Goal: Information Seeking & Learning: Understand process/instructions

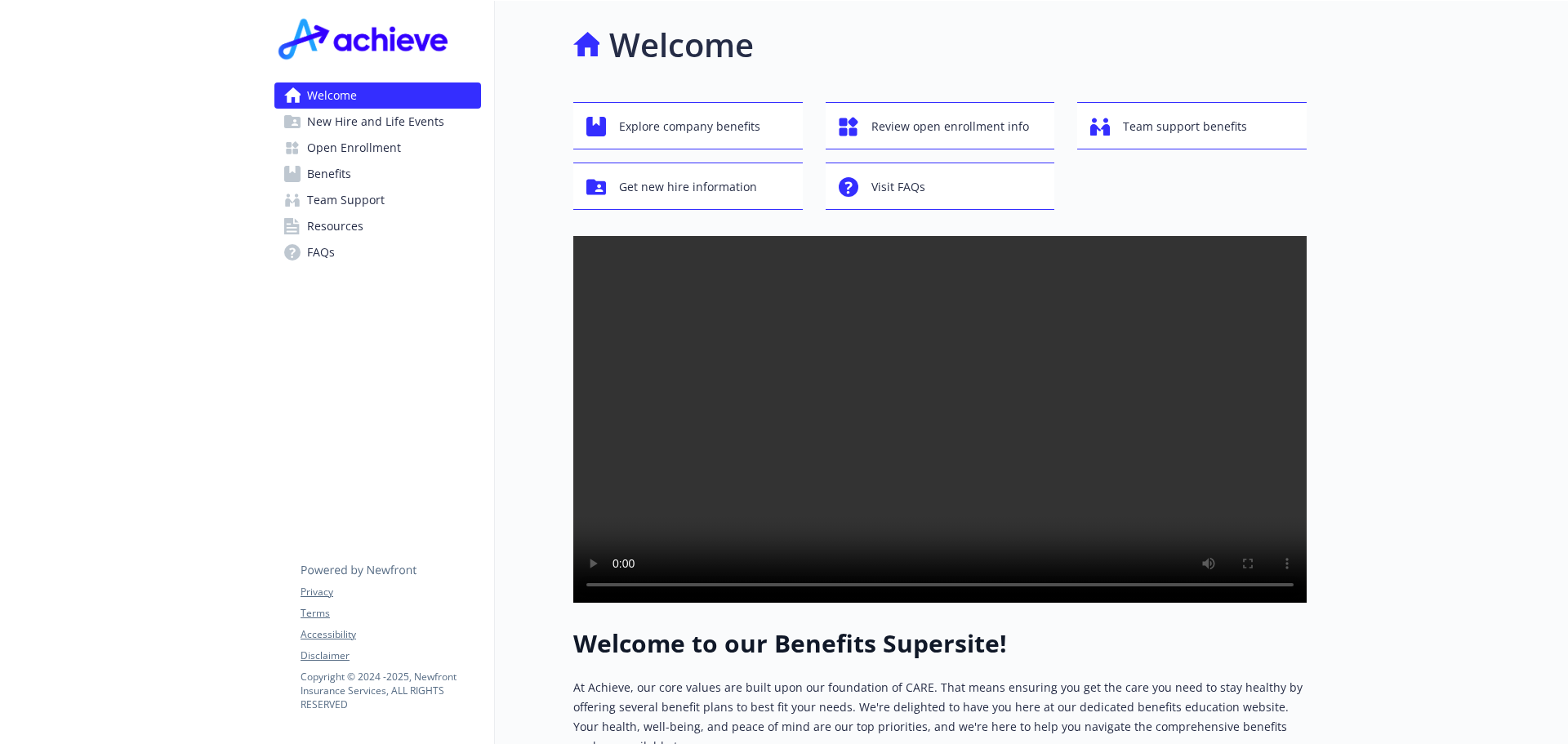
click at [326, 253] on span "FAQs" at bounding box center [321, 252] width 28 height 26
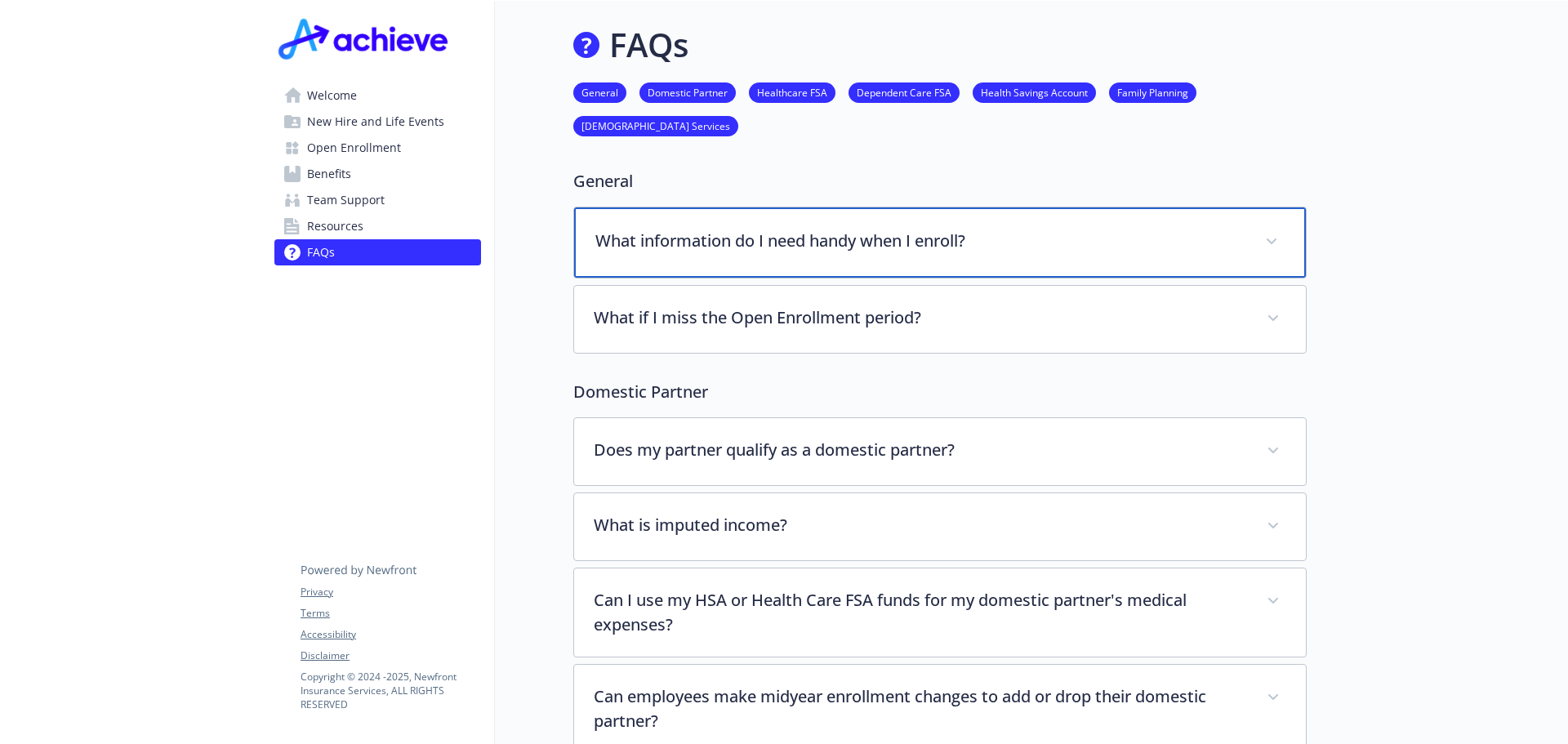
click at [1012, 232] on p "What information do I need handy when I enroll?" at bounding box center [920, 241] width 650 height 25
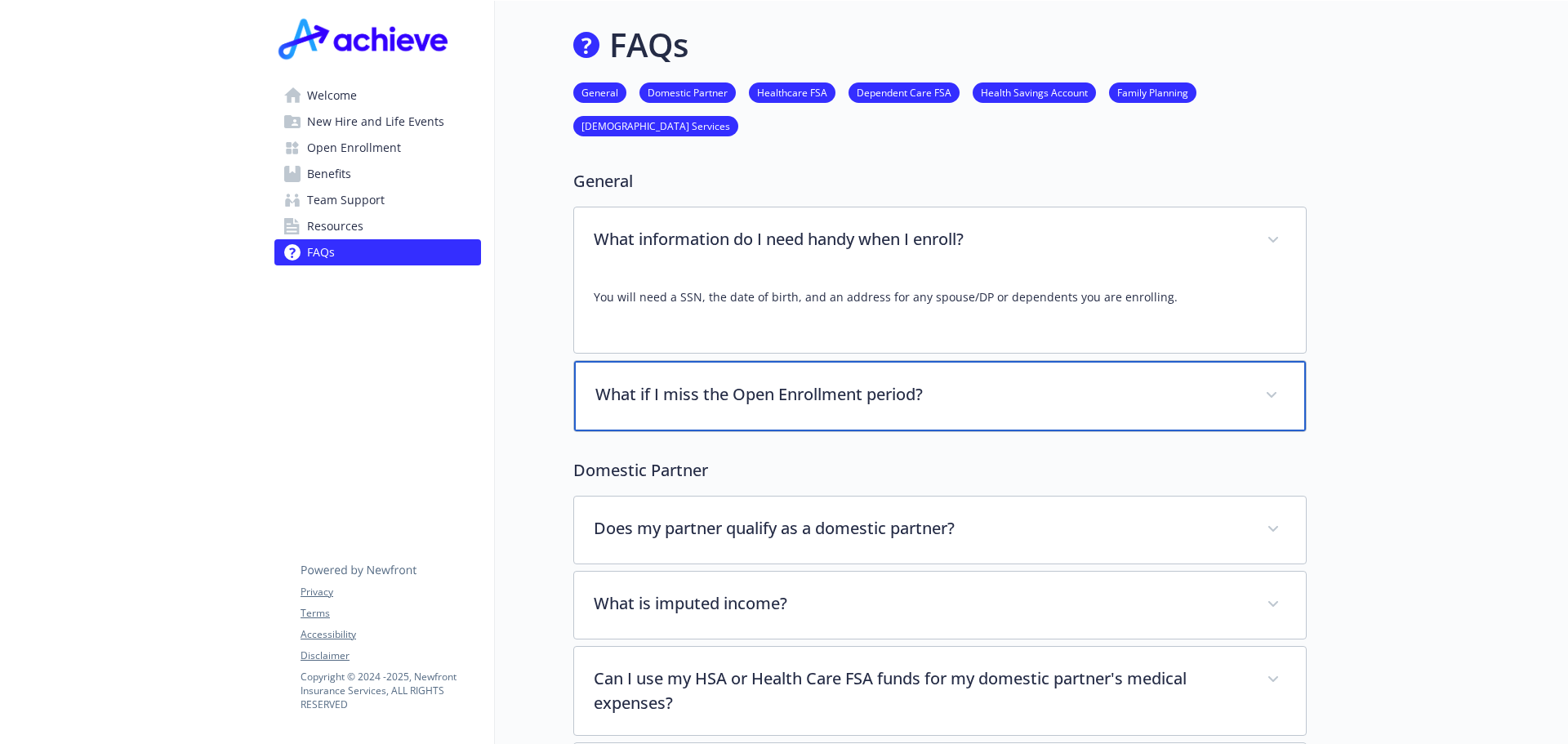
click at [988, 392] on p "What if I miss the Open Enrollment period?" at bounding box center [920, 394] width 650 height 25
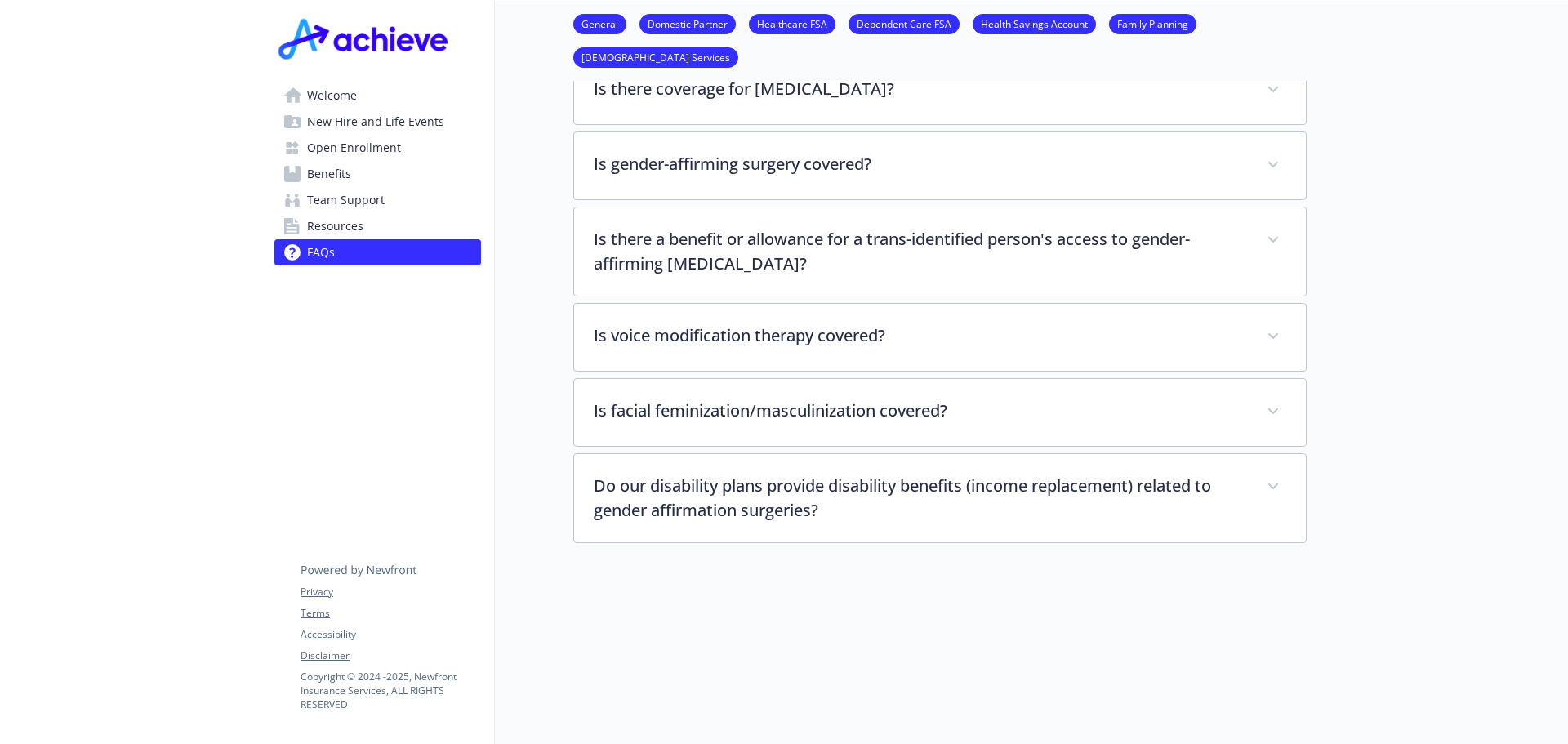
scroll to position [4173, 0]
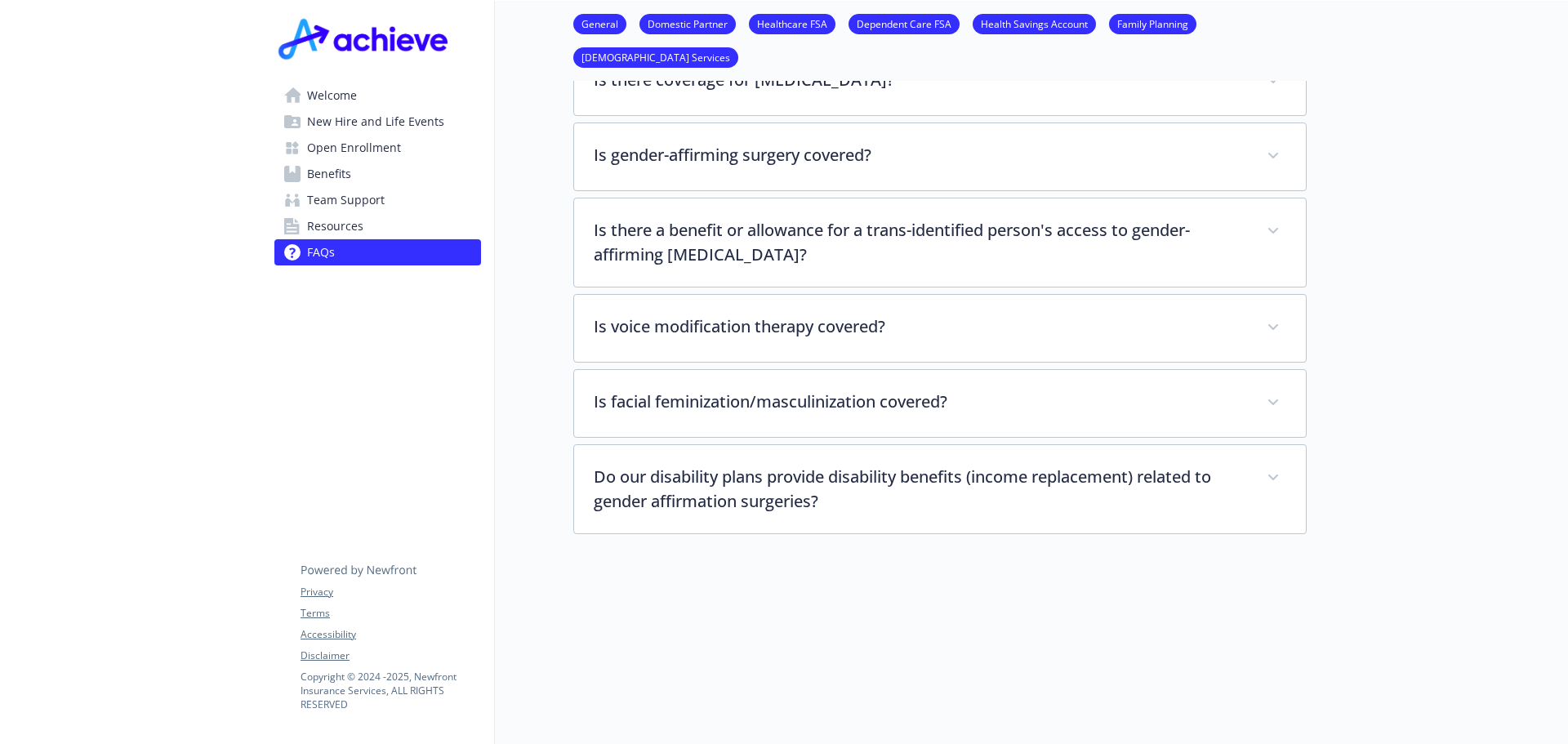
click at [341, 223] on span "Resources" at bounding box center [335, 225] width 56 height 26
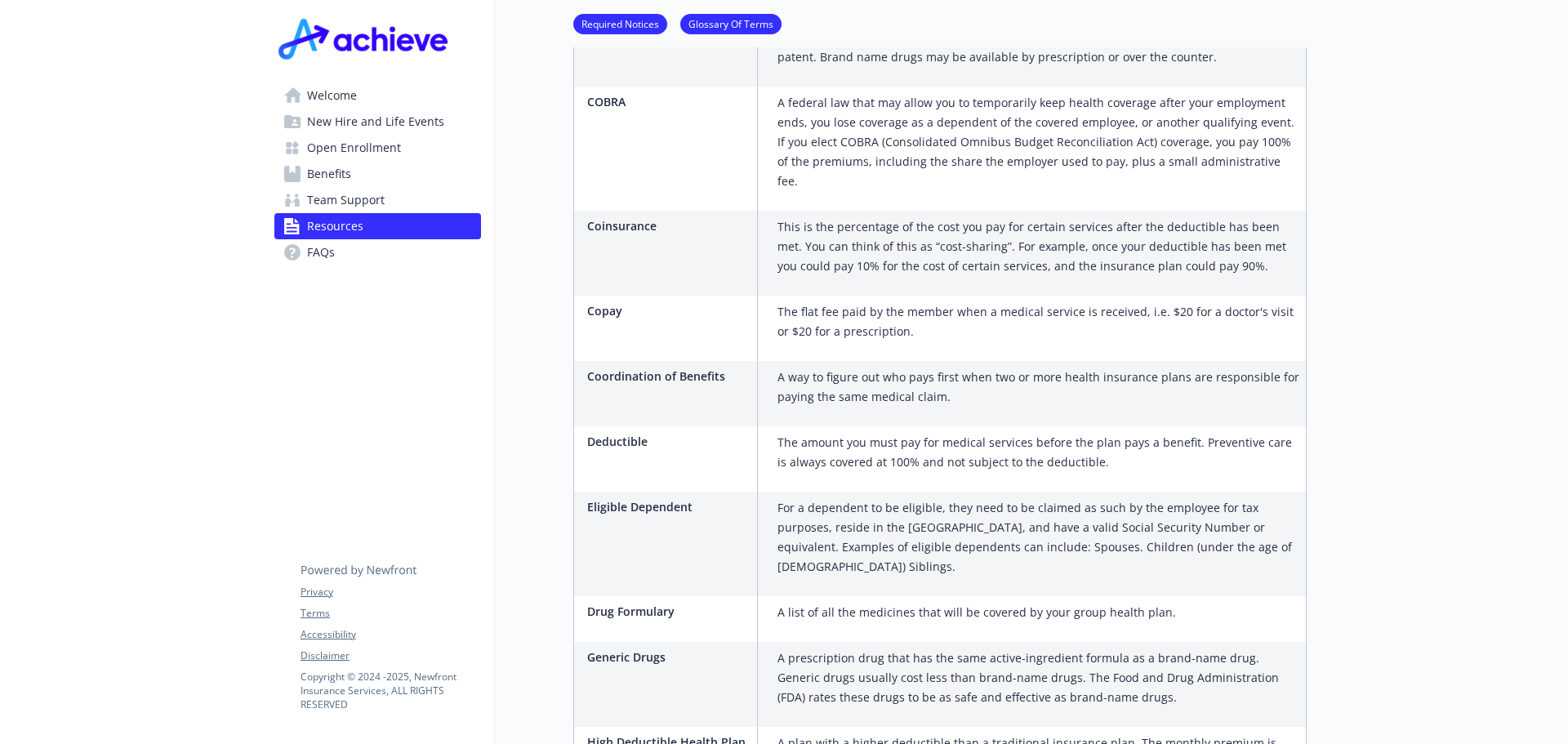
scroll to position [1432, 0]
click at [403, 120] on span "New Hire and Life Events" at bounding box center [376, 121] width 138 height 26
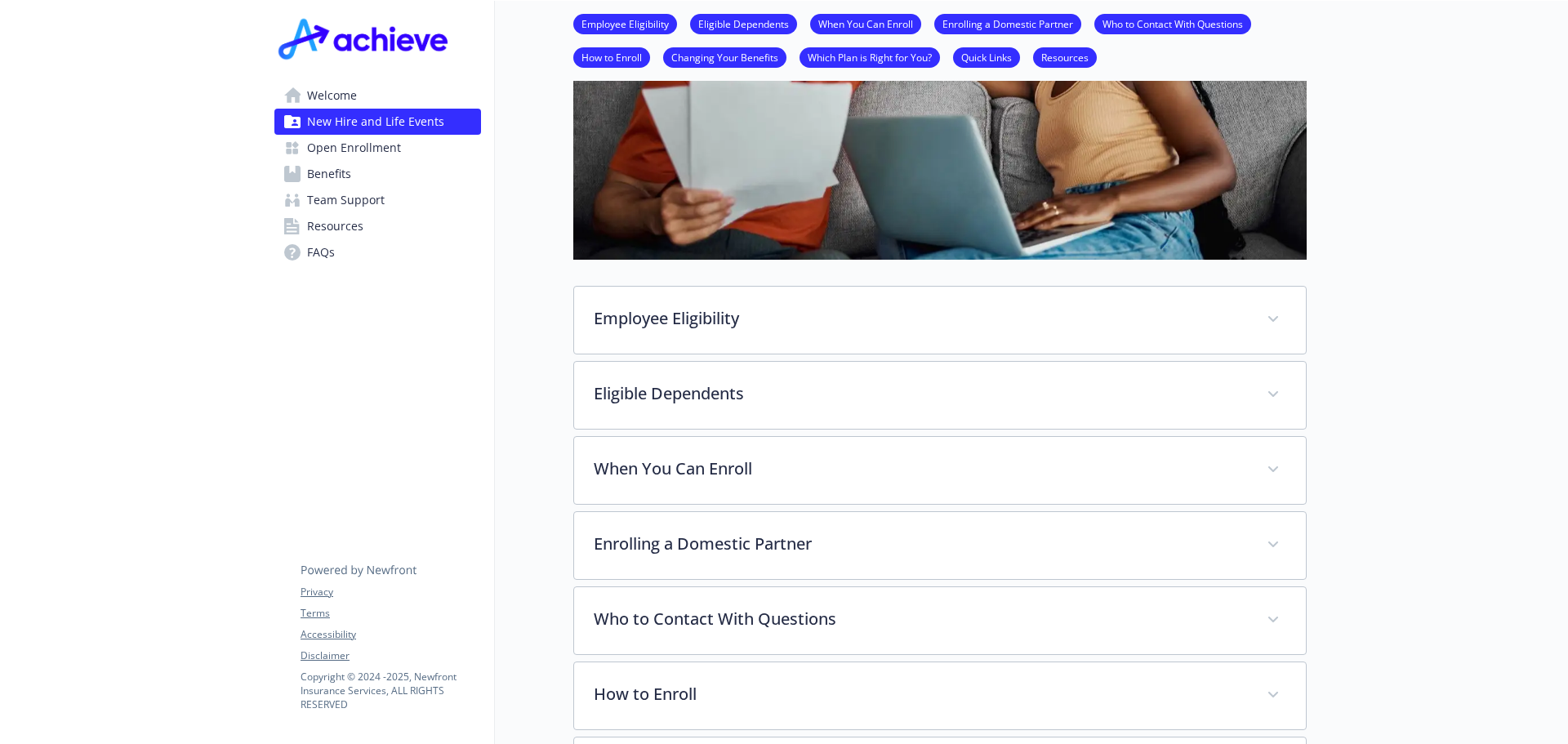
scroll to position [327, 0]
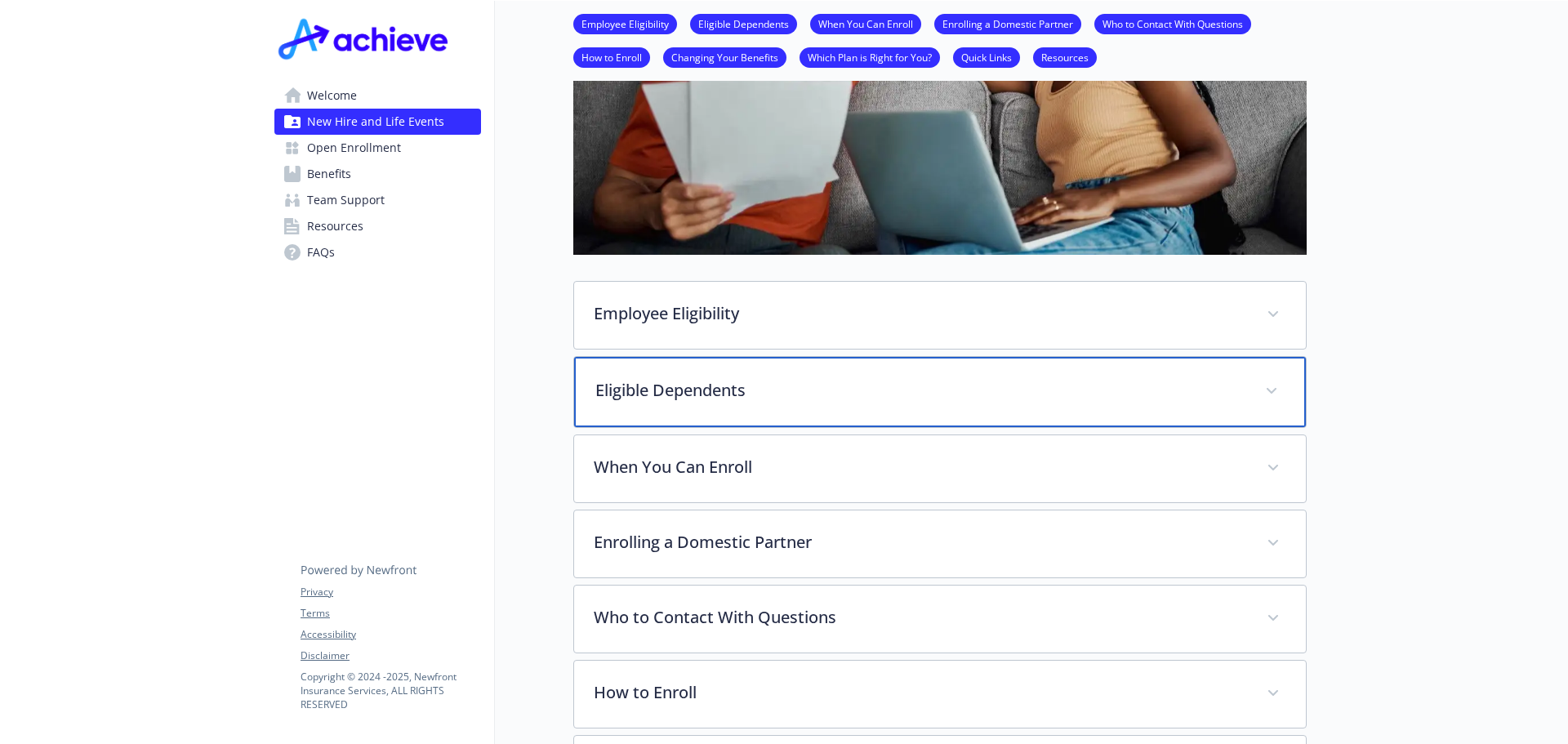
click at [789, 386] on p "Eligible Dependents" at bounding box center [920, 391] width 650 height 25
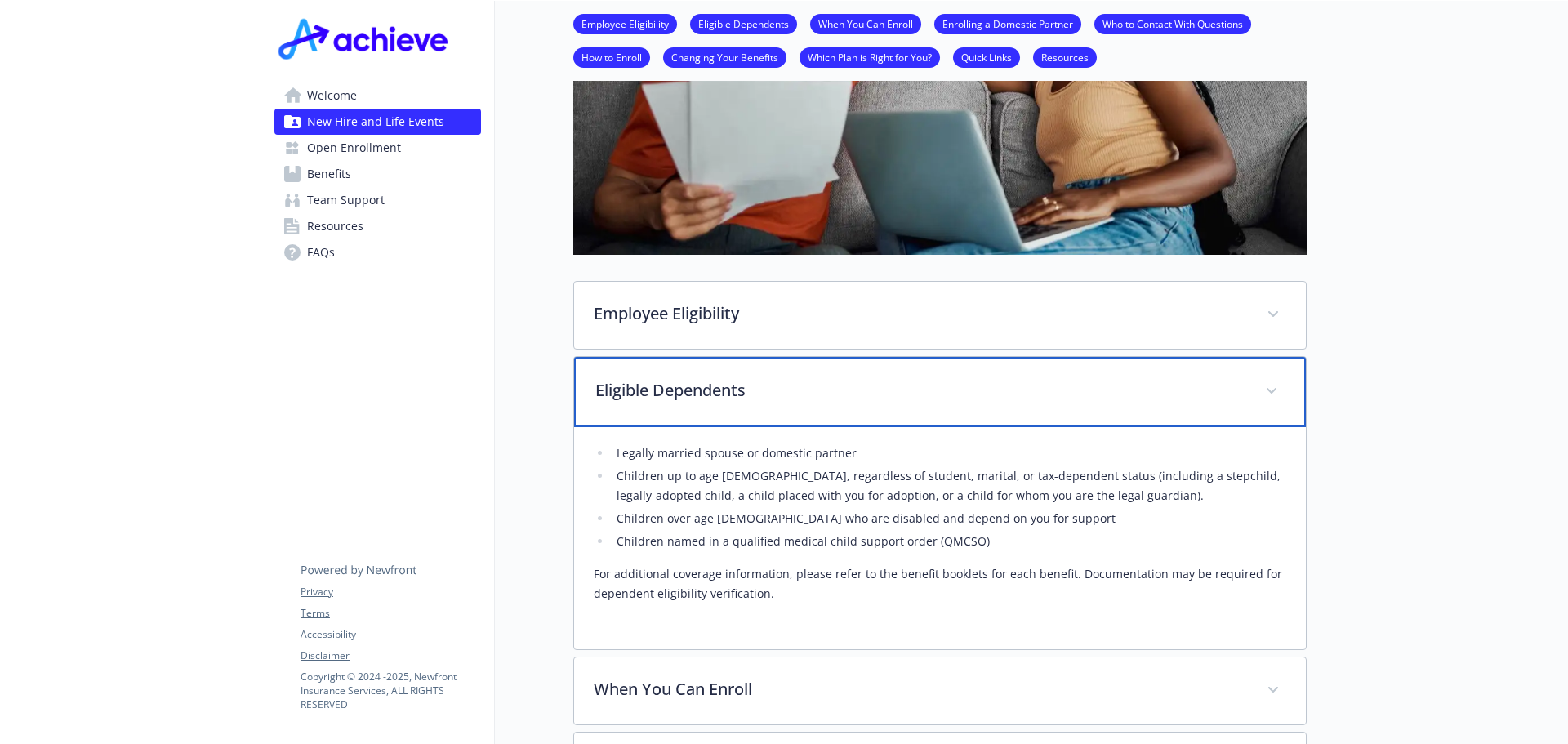
scroll to position [490, 0]
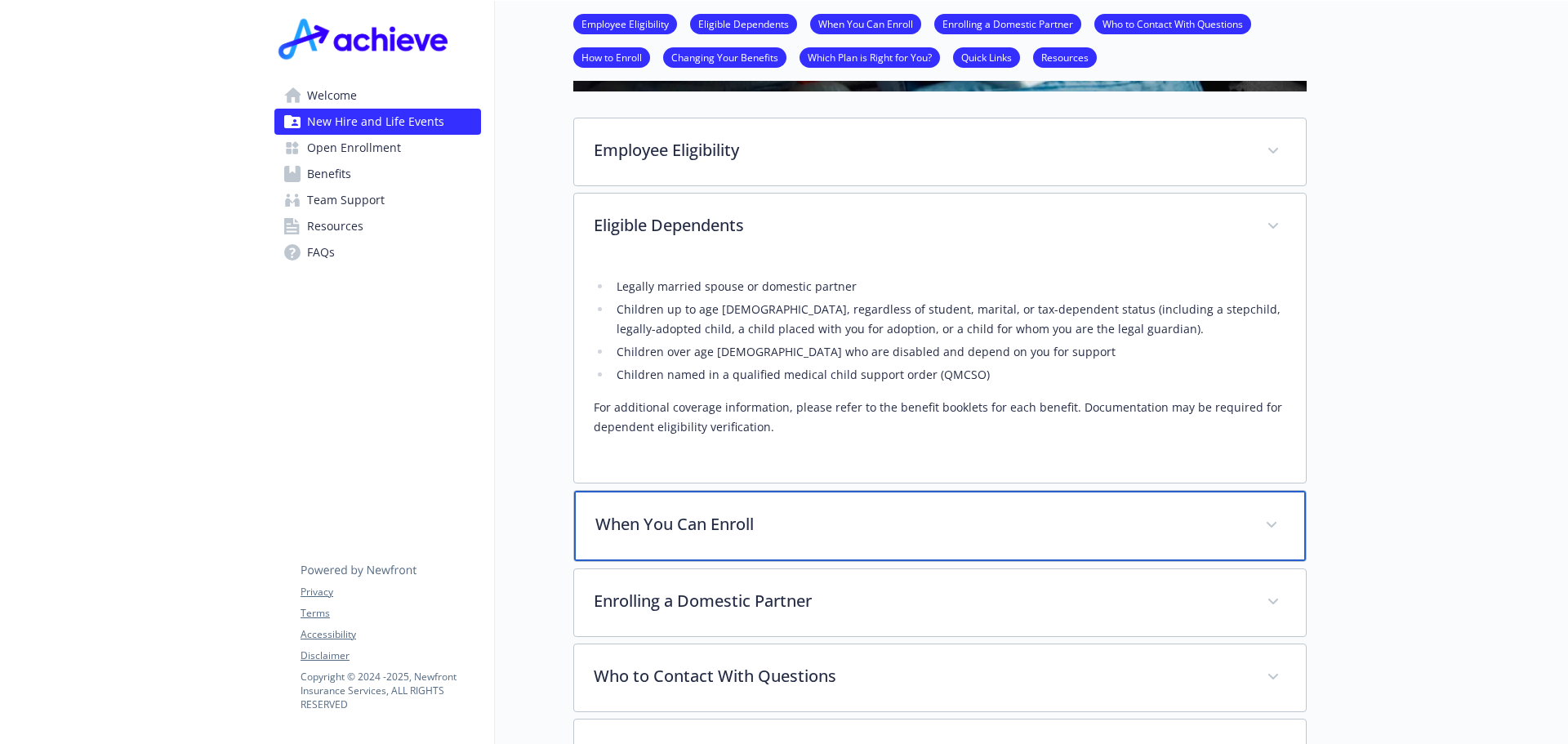
click at [855, 512] on div "When You Can Enroll" at bounding box center [940, 526] width 731 height 71
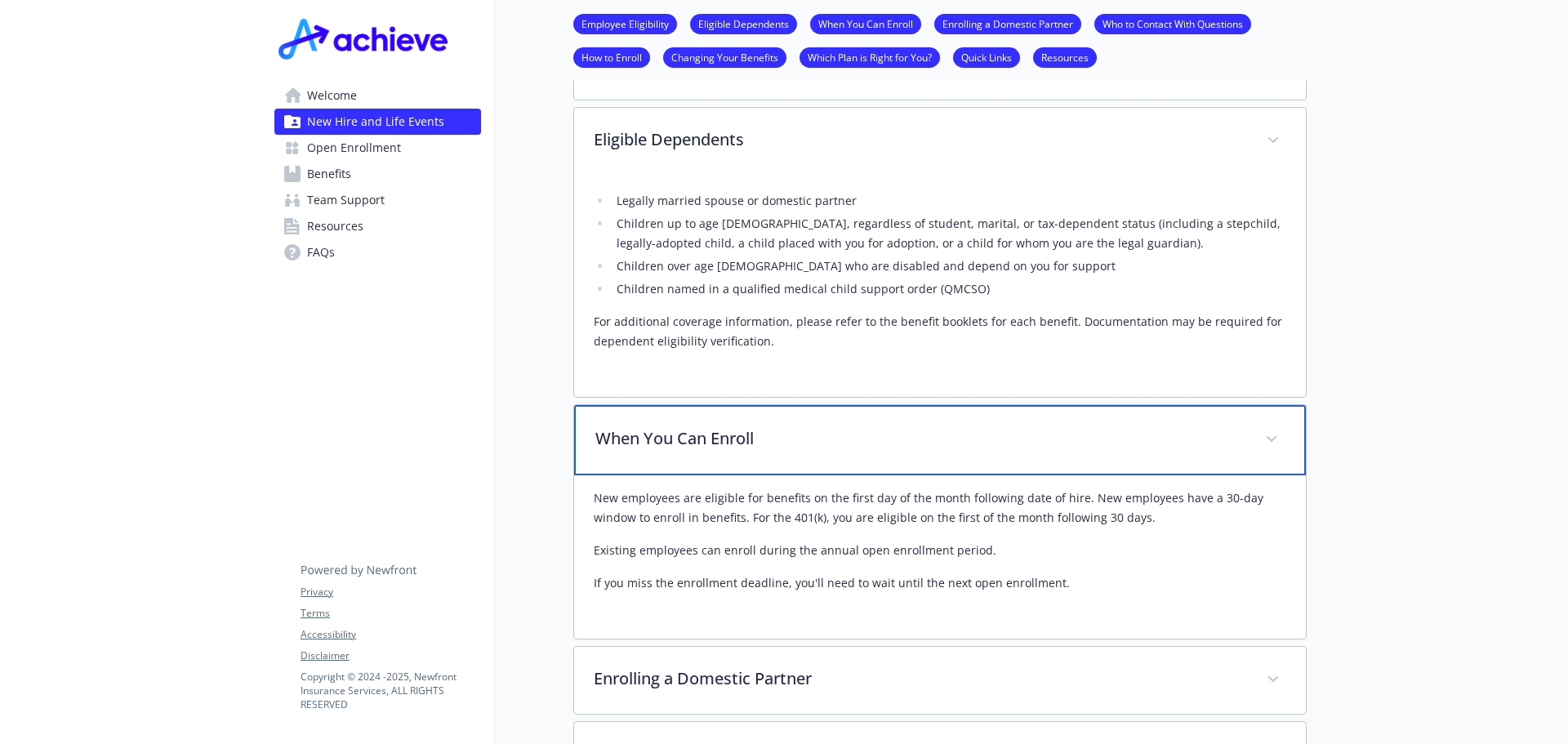
scroll to position [653, 0]
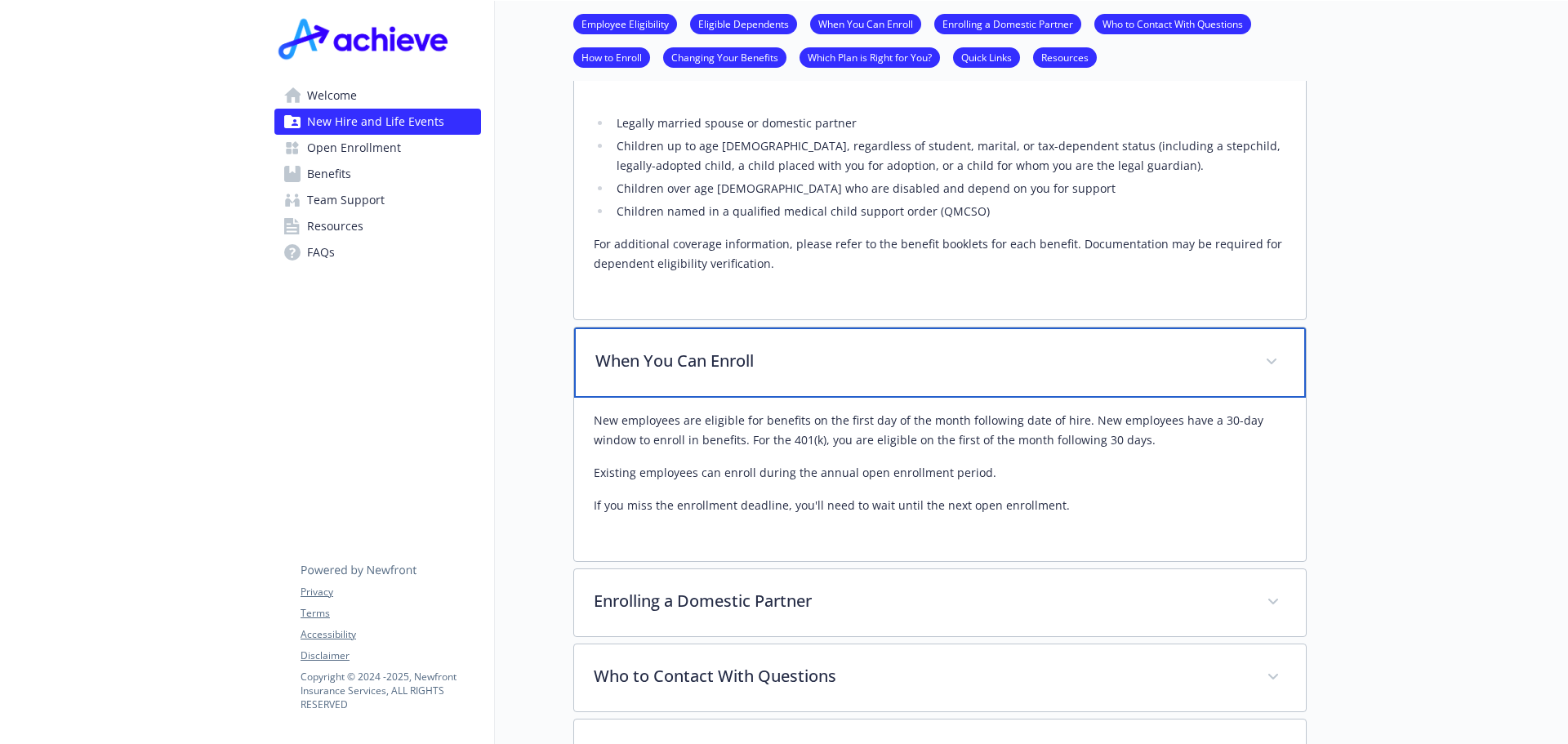
click at [1206, 377] on div "When You Can Enroll" at bounding box center [940, 363] width 731 height 71
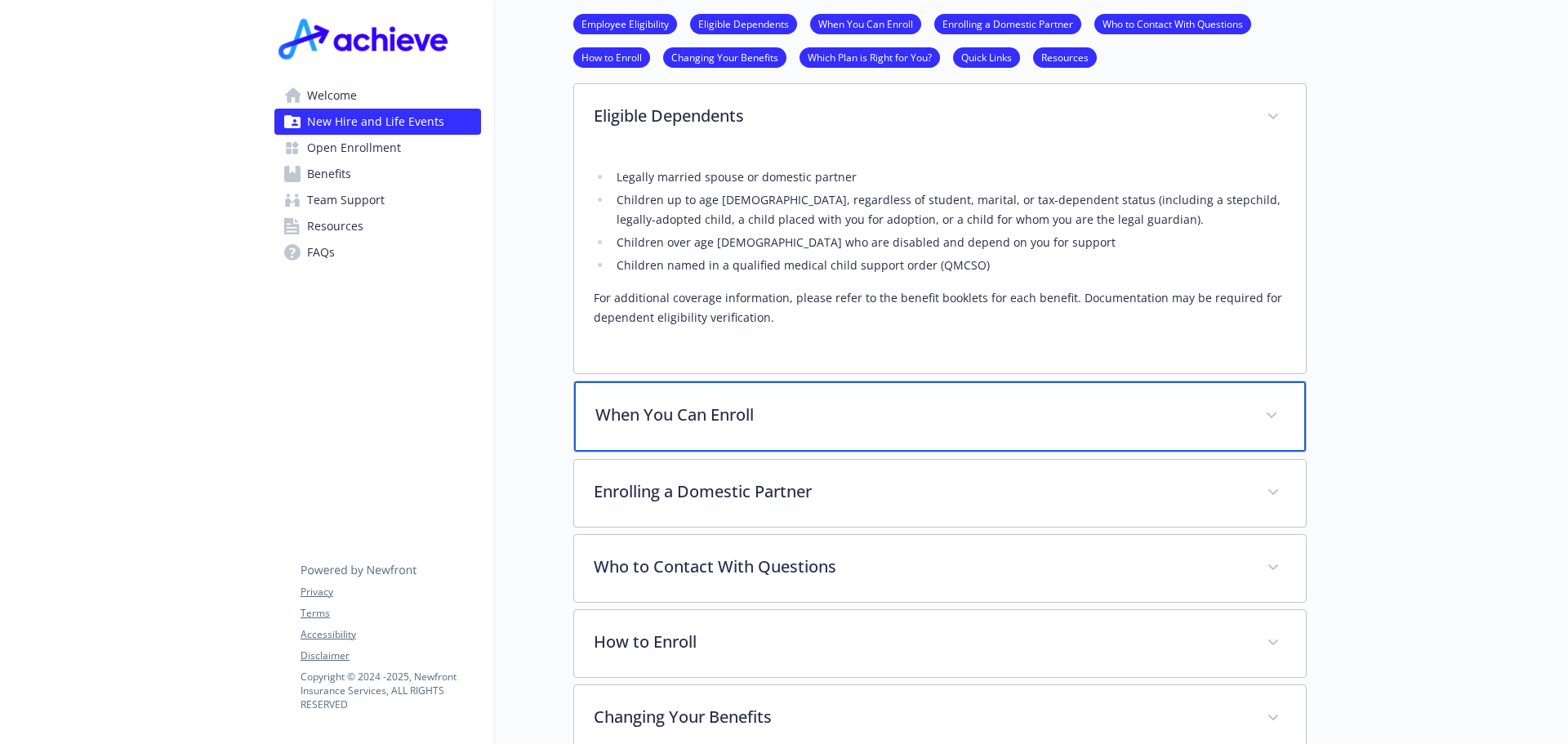
scroll to position [572, 0]
